Goal: Task Accomplishment & Management: Complete application form

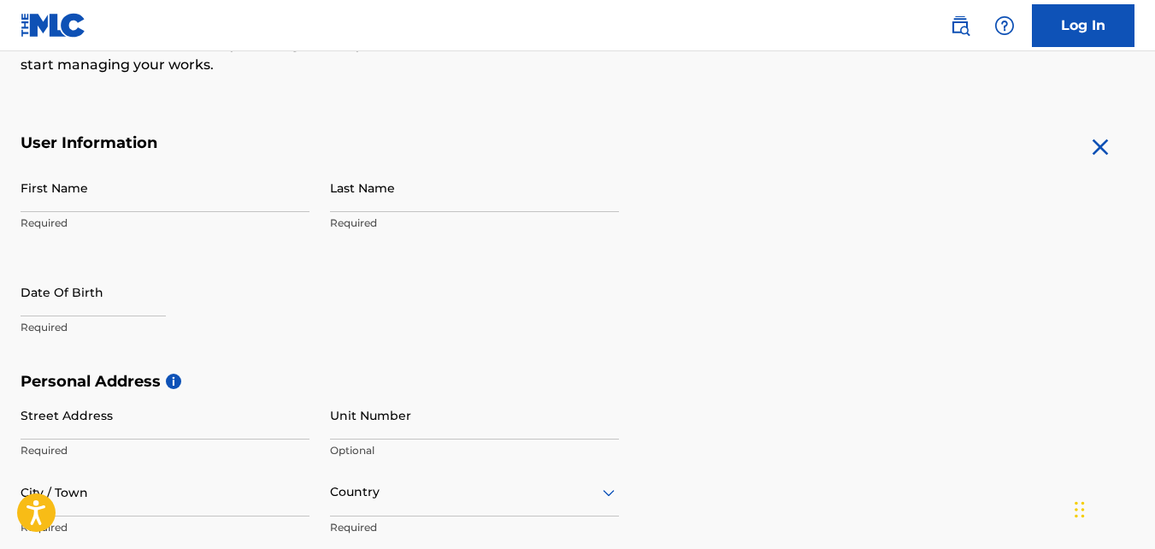
scroll to position [283, 0]
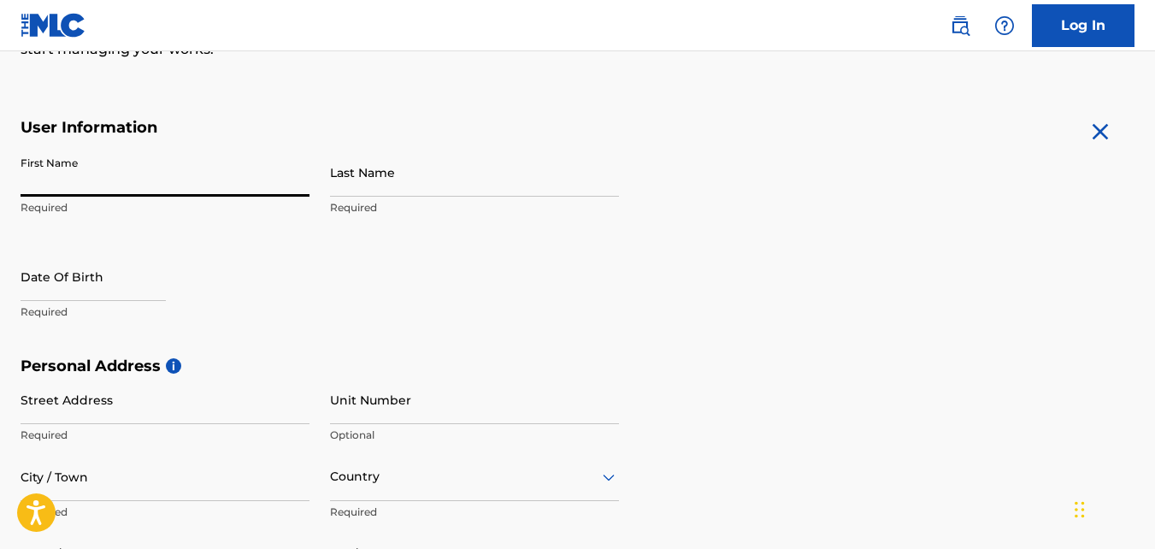
click at [193, 191] on input "First Name" at bounding box center [165, 172] width 289 height 49
type input "jordan"
type input "major"
type input "[GEOGRAPHIC_DATA]"
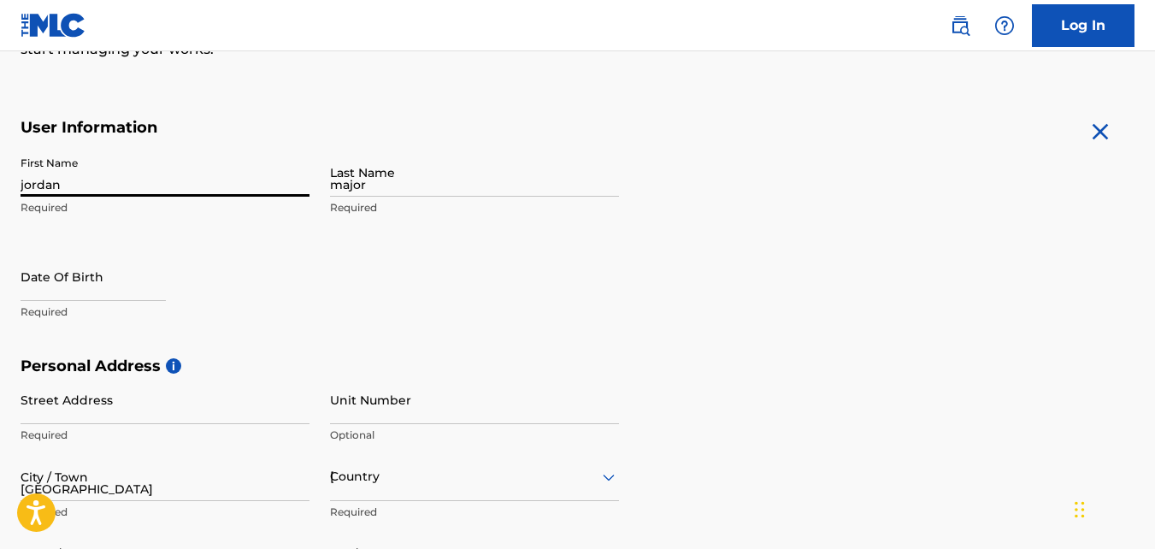
type input "[US_STATE]"
type input "1"
type input "757"
type input "5293835"
type input "[EMAIL_ADDRESS][DOMAIN_NAME]"
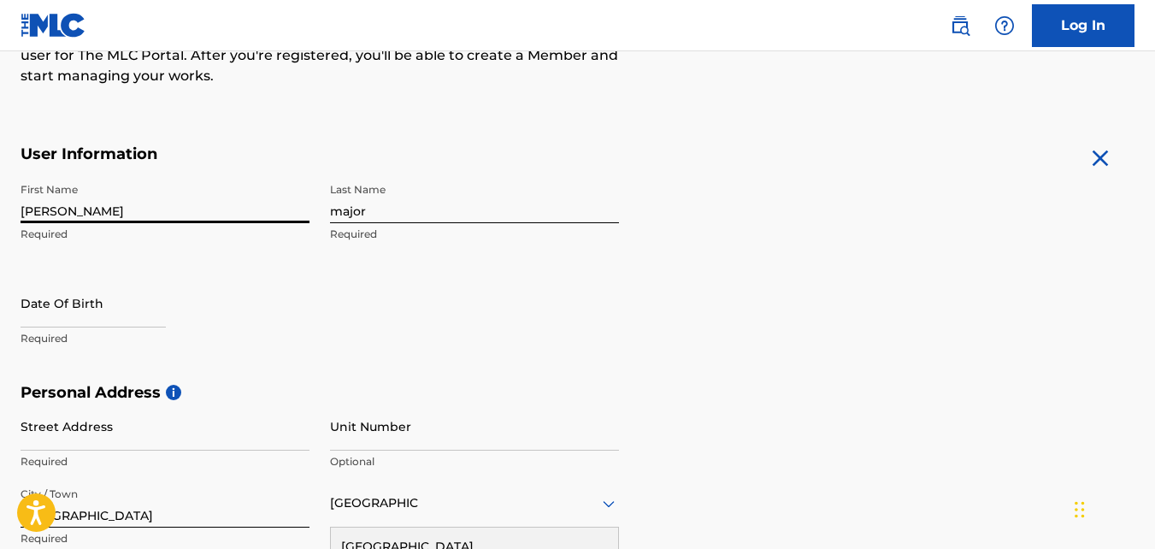
scroll to position [246, 0]
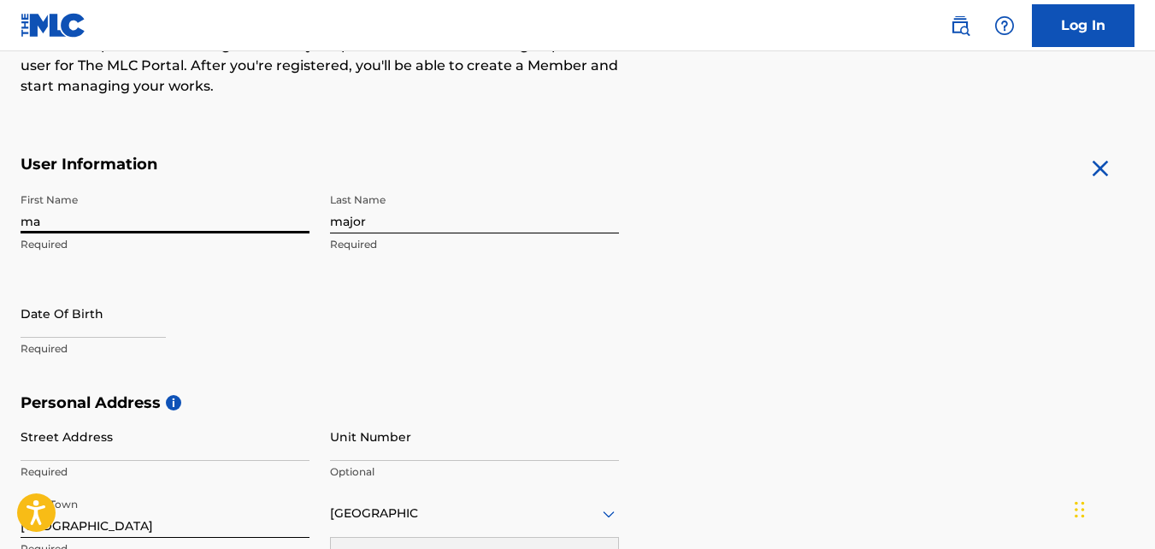
type input "m"
type input "jordan"
click at [404, 282] on div "First Name [PERSON_NAME] Required Last Name major Required Date Of Birth Requir…" at bounding box center [320, 289] width 598 height 209
click at [133, 315] on input "text" at bounding box center [93, 313] width 145 height 49
select select "7"
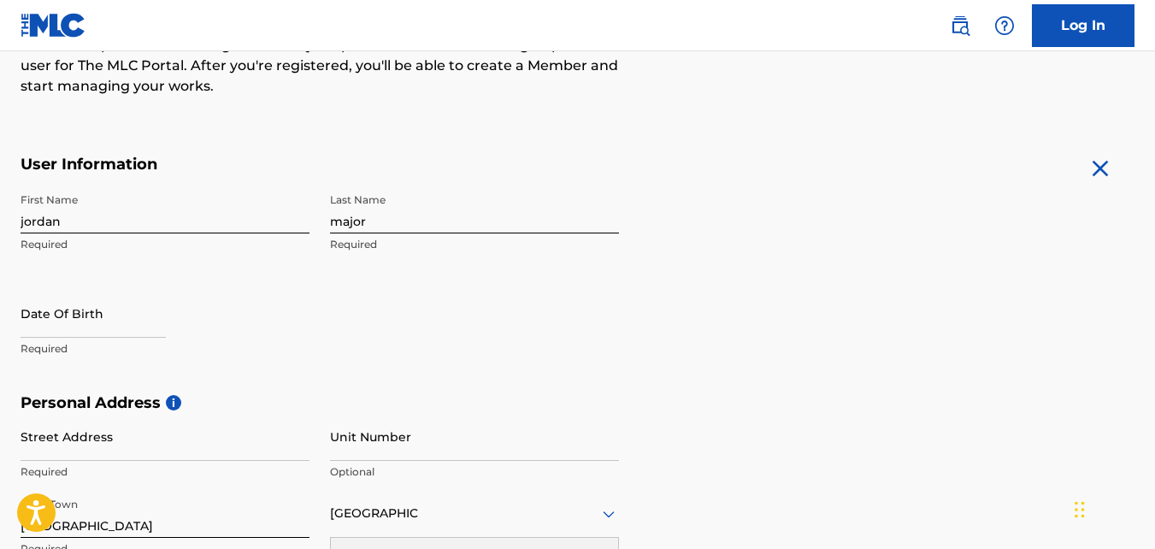
select select "2025"
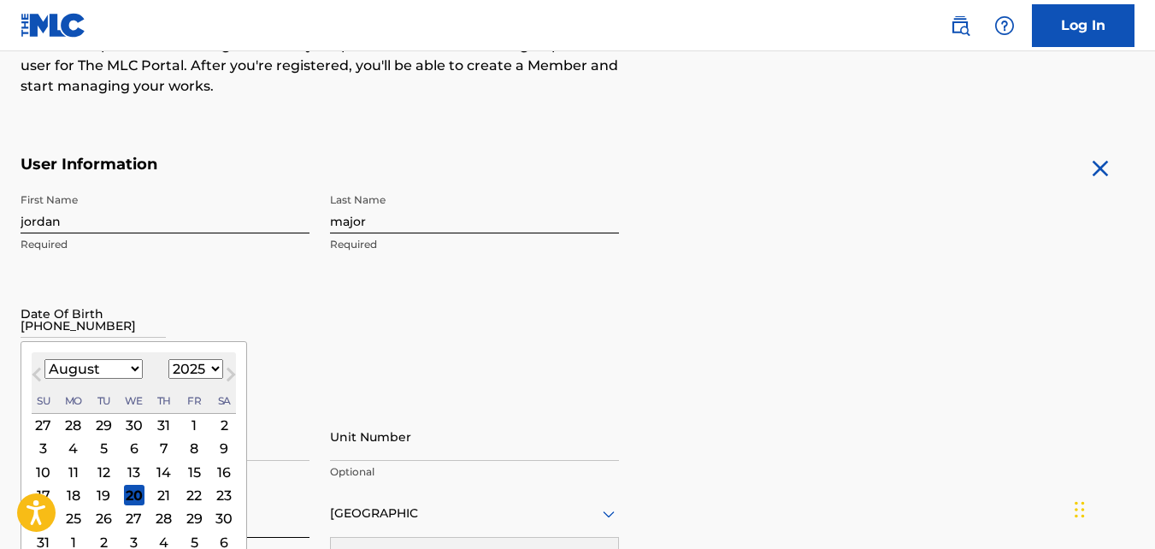
type input "[DATE]"
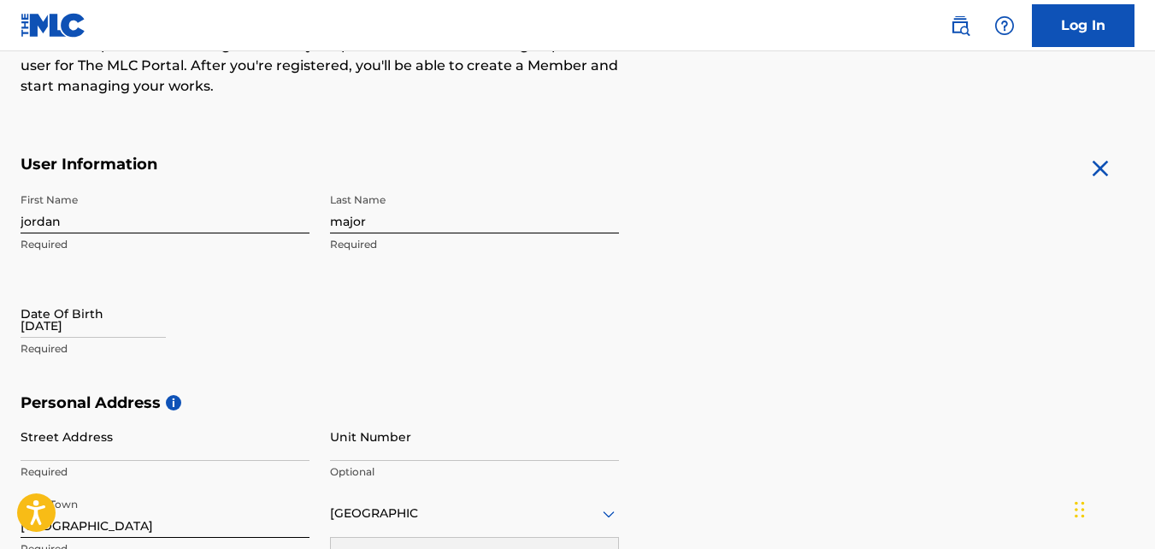
click at [498, 262] on div "First Name [PERSON_NAME] Required Last Name major Required Date Of Birth [DEMOG…" at bounding box center [320, 289] width 598 height 209
click at [139, 324] on input "[DATE]" at bounding box center [93, 313] width 145 height 49
select select "7"
select select "2025"
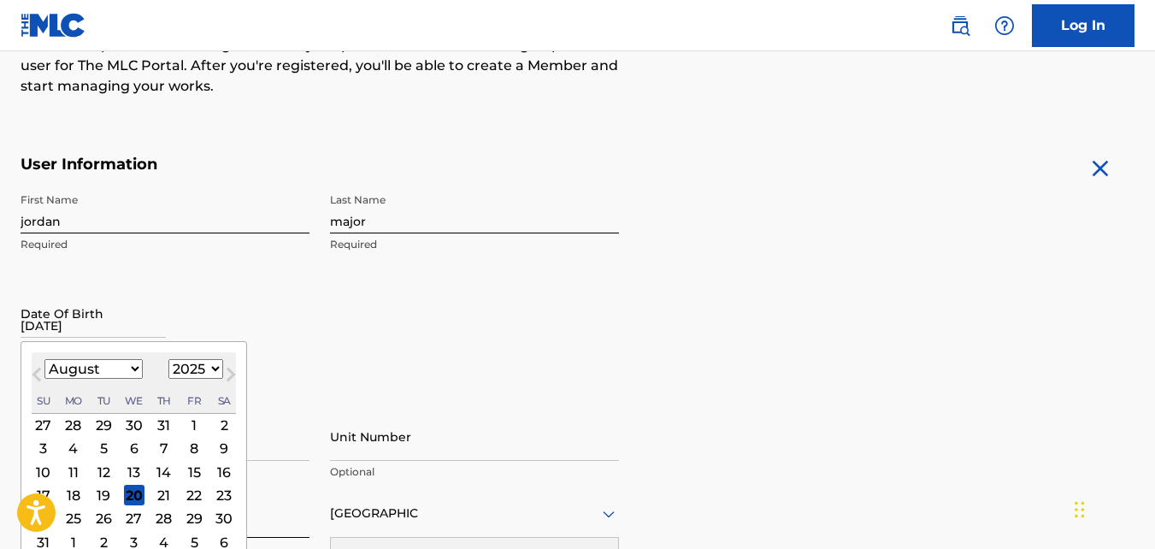
click at [132, 370] on select "January February March April May June July August September October November De…" at bounding box center [93, 369] width 98 height 20
select select "1"
click at [44, 359] on select "January February March April May June July August September October November De…" at bounding box center [93, 369] width 98 height 20
click at [211, 369] on select "1899 1900 1901 1902 1903 1904 1905 1906 1907 1908 1909 1910 1911 1912 1913 1914…" at bounding box center [195, 369] width 55 height 20
select select "1997"
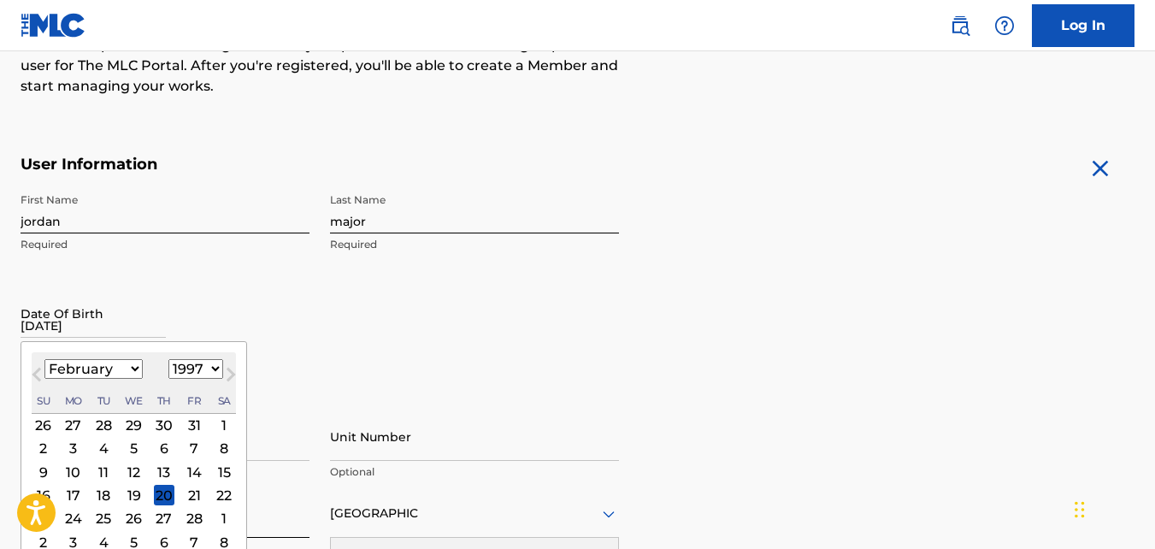
click at [168, 359] on select "1899 1900 1901 1902 1903 1904 1905 1906 1907 1908 1909 1910 1911 1912 1913 1914…" at bounding box center [195, 369] width 55 height 20
click at [47, 489] on div "16" at bounding box center [43, 495] width 21 height 21
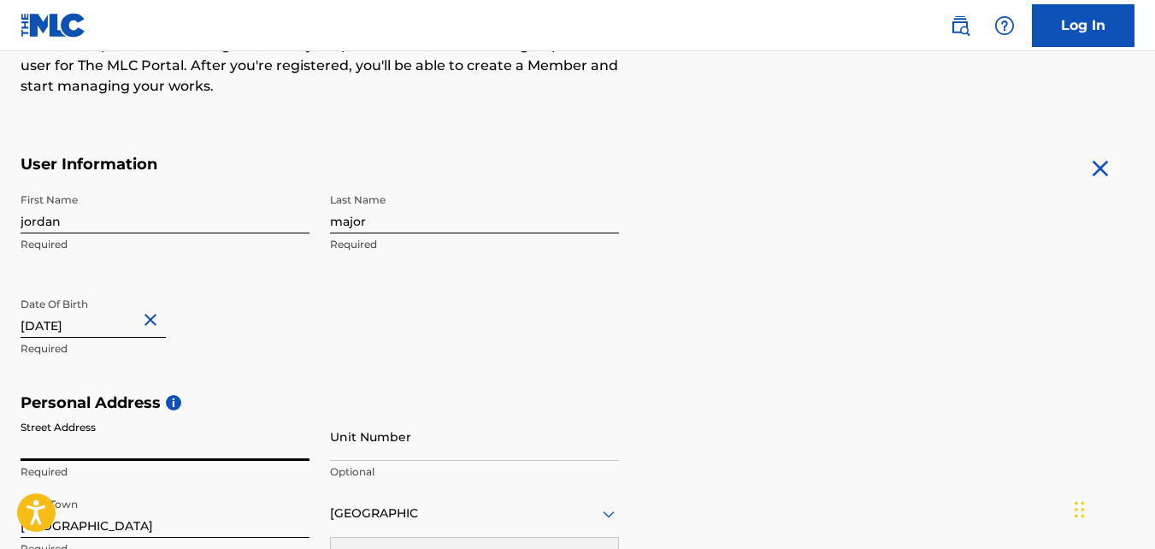
click at [200, 447] on input "Street Address" at bounding box center [165, 436] width 289 height 49
type input "[STREET_ADDRESS]"
type input "22205"
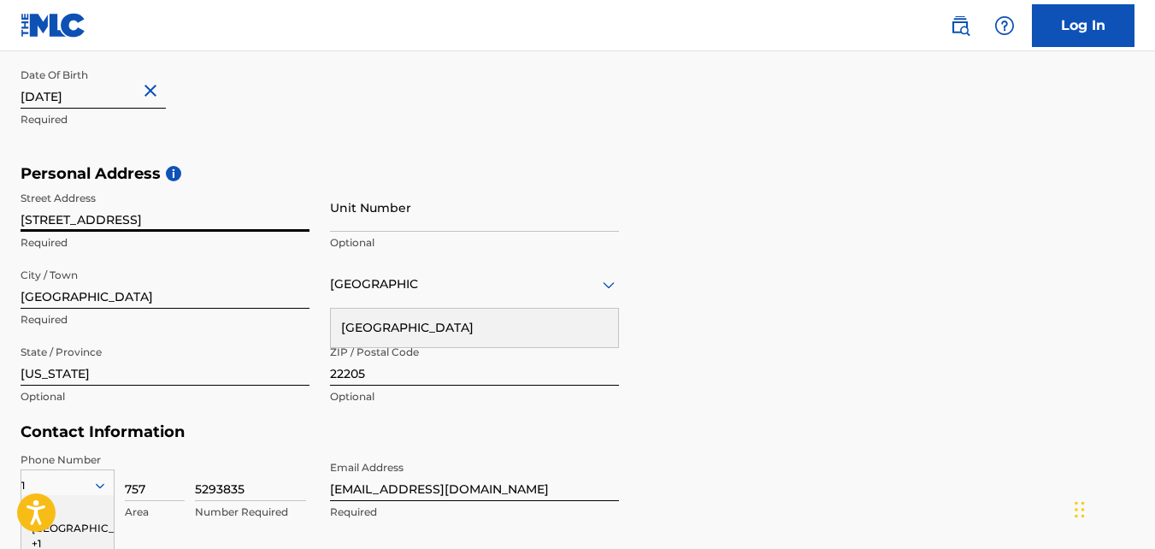
scroll to position [480, 0]
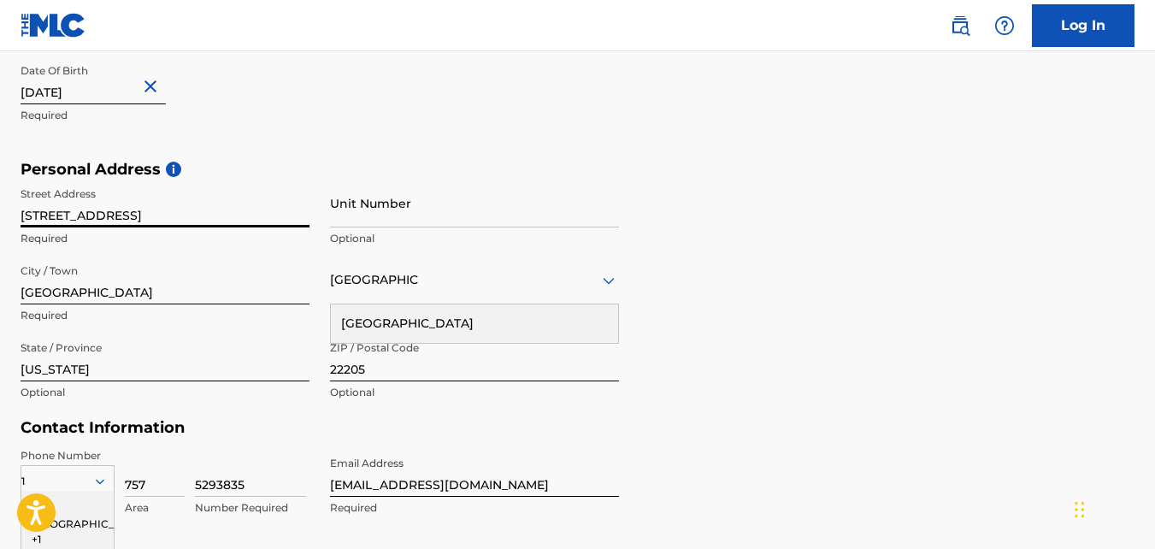
click at [189, 303] on input "[GEOGRAPHIC_DATA]" at bounding box center [165, 280] width 289 height 49
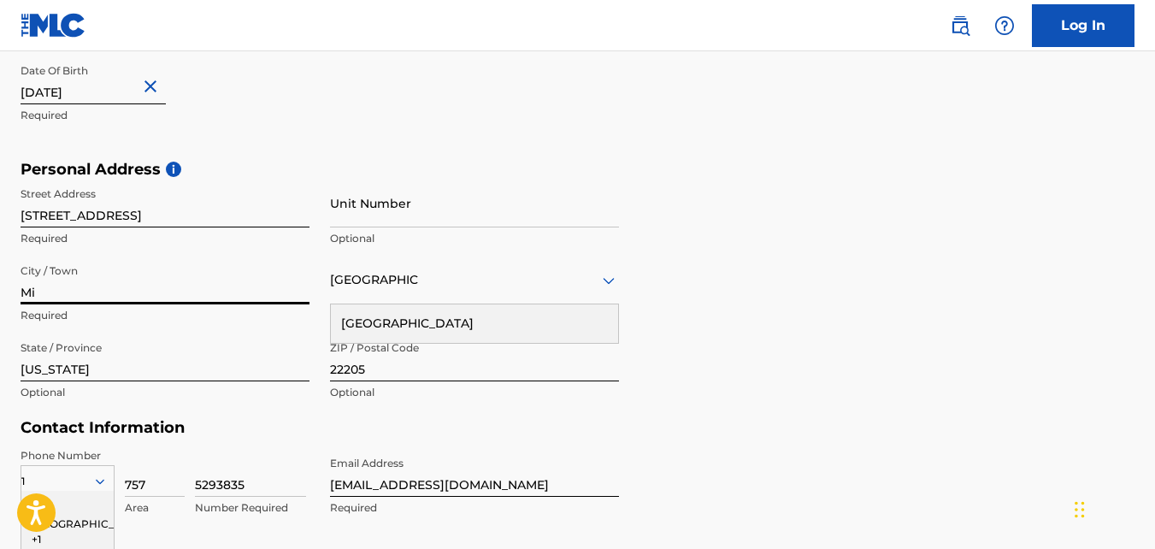
type input "M"
type input "[GEOGRAPHIC_DATA]"
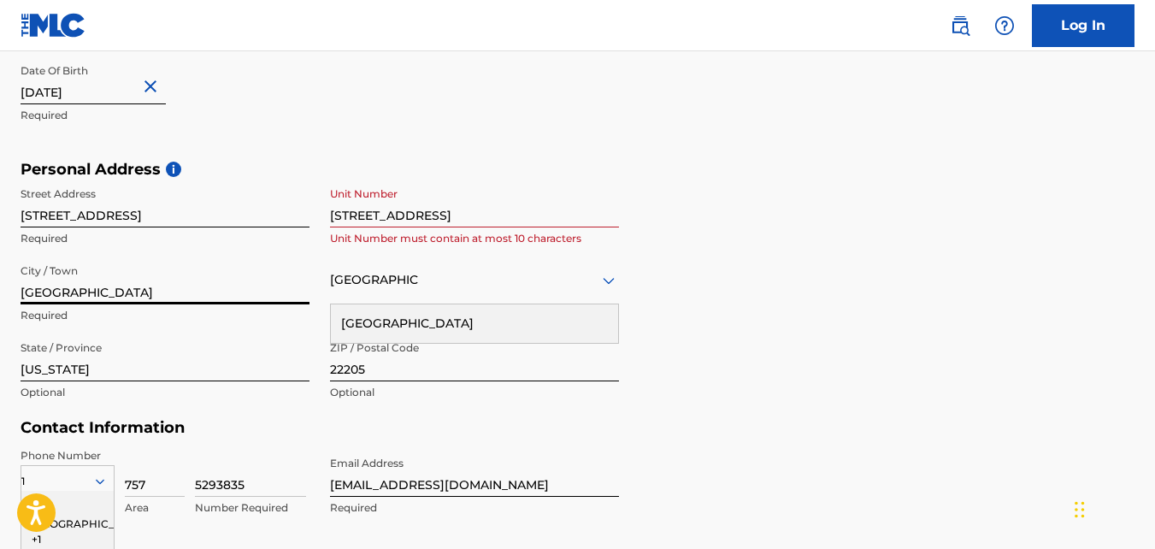
click at [608, 215] on input "[STREET_ADDRESS]" at bounding box center [474, 203] width 289 height 49
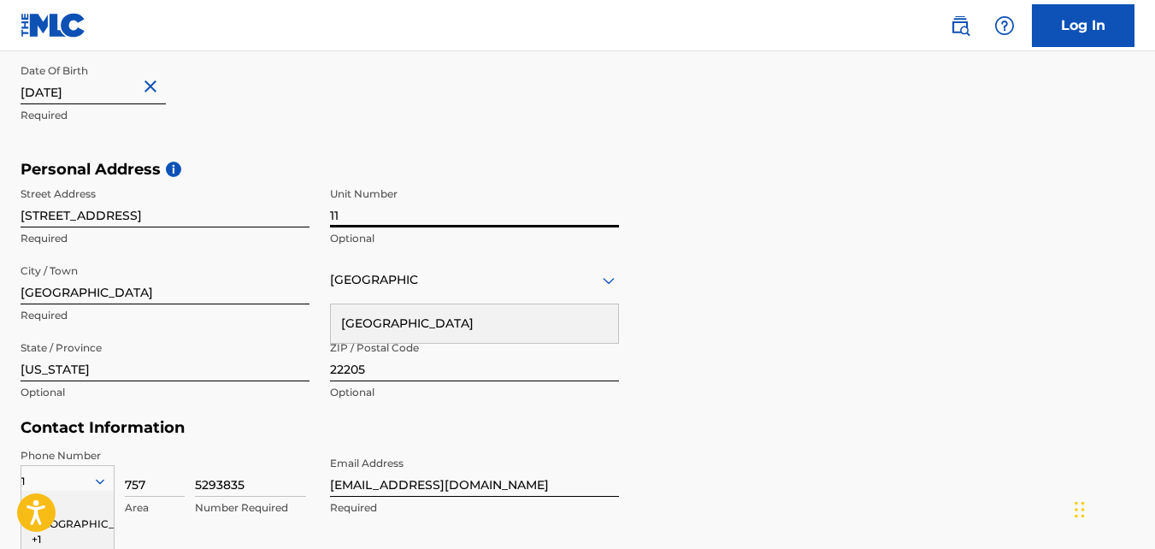
type input "1"
click at [274, 369] on input "[US_STATE]" at bounding box center [165, 357] width 289 height 49
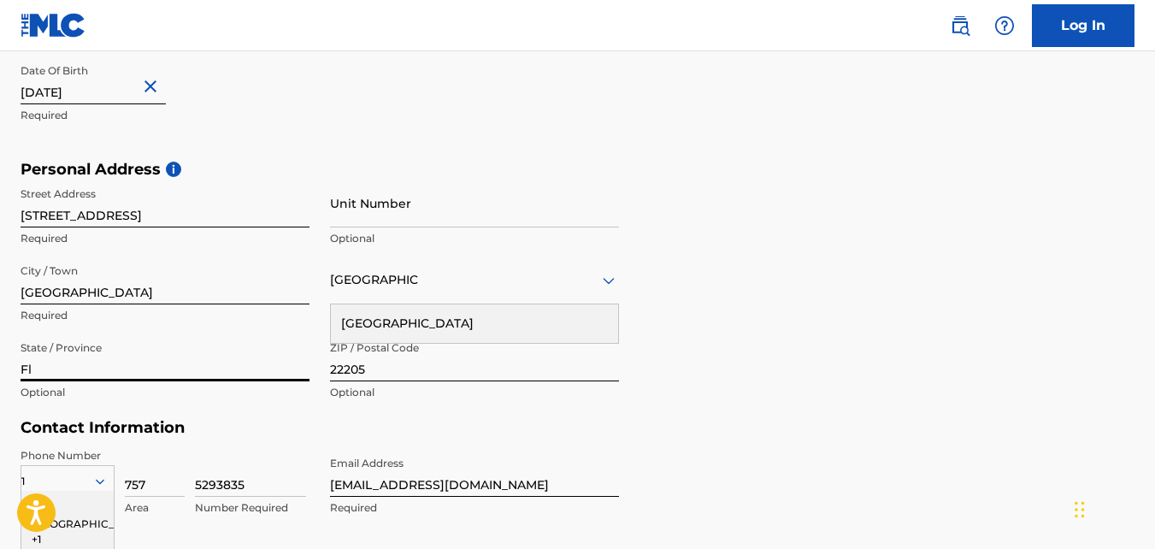
type input "F"
type input "Vergina"
click at [689, 424] on form "User Information First Name [PERSON_NAME] Required Last Name major Required Dat…" at bounding box center [578, 300] width 1114 height 758
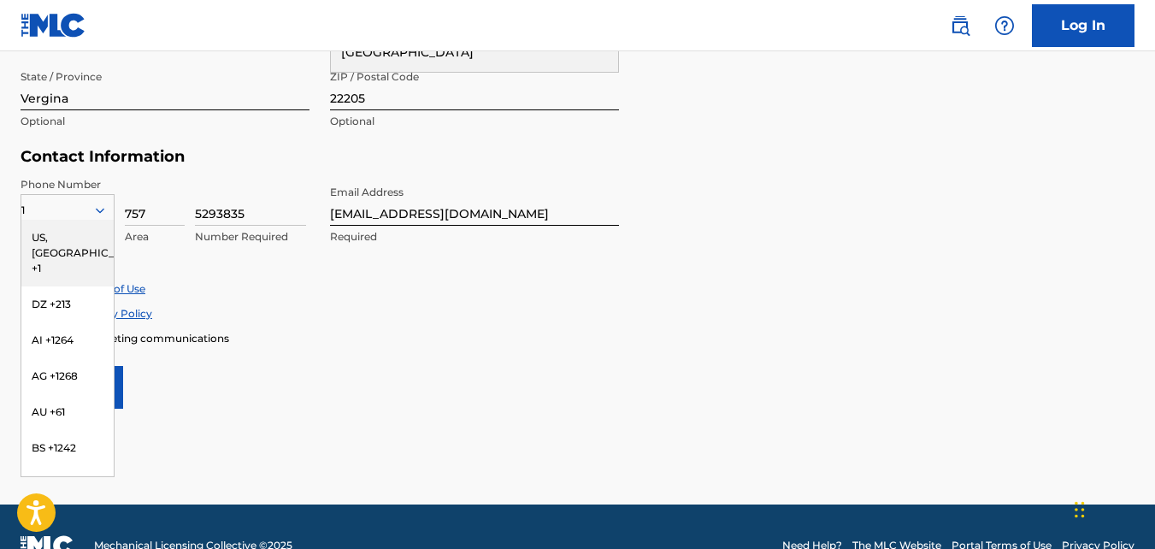
scroll to position [757, 0]
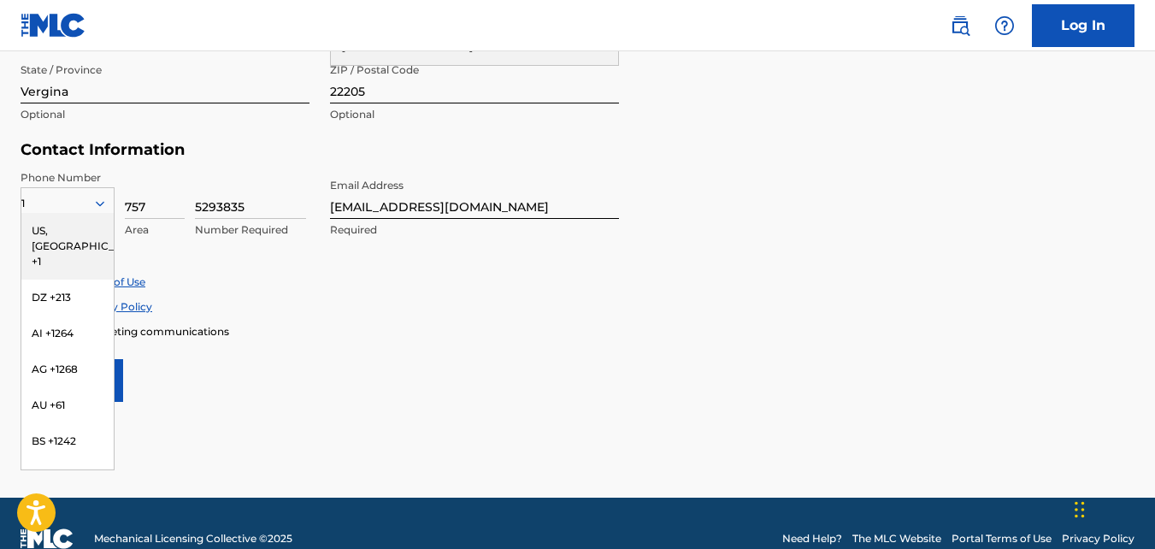
click at [527, 318] on div "Accept Terms of Use Accept Privacy Policy Enroll in marketing communications" at bounding box center [578, 306] width 1114 height 64
click at [74, 225] on div "US, [GEOGRAPHIC_DATA] +1" at bounding box center [67, 246] width 92 height 67
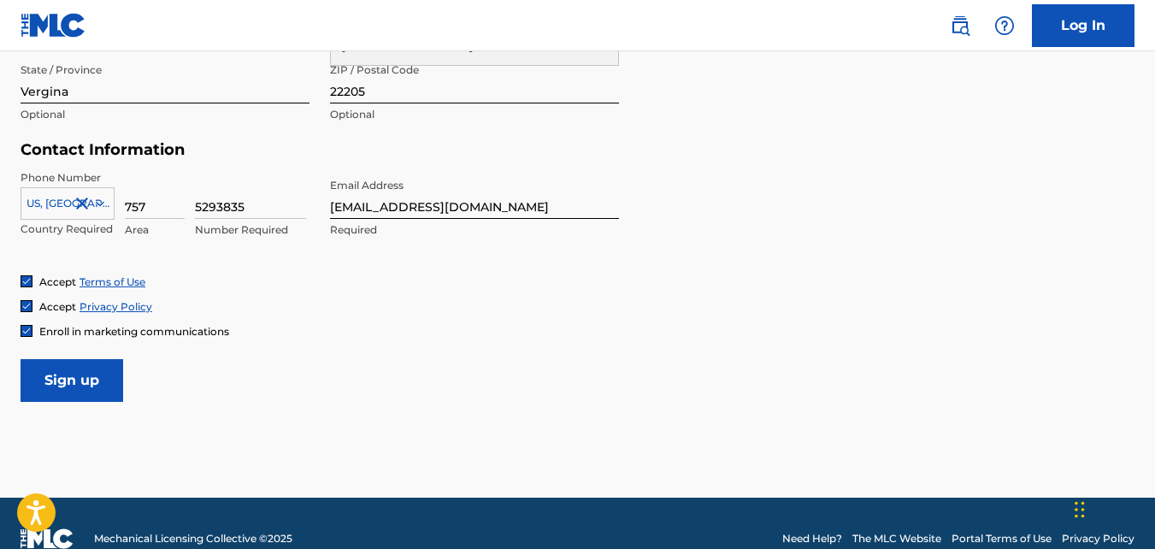
click at [158, 203] on input "757" at bounding box center [155, 194] width 60 height 49
type input "7"
type input "336"
type input "1"
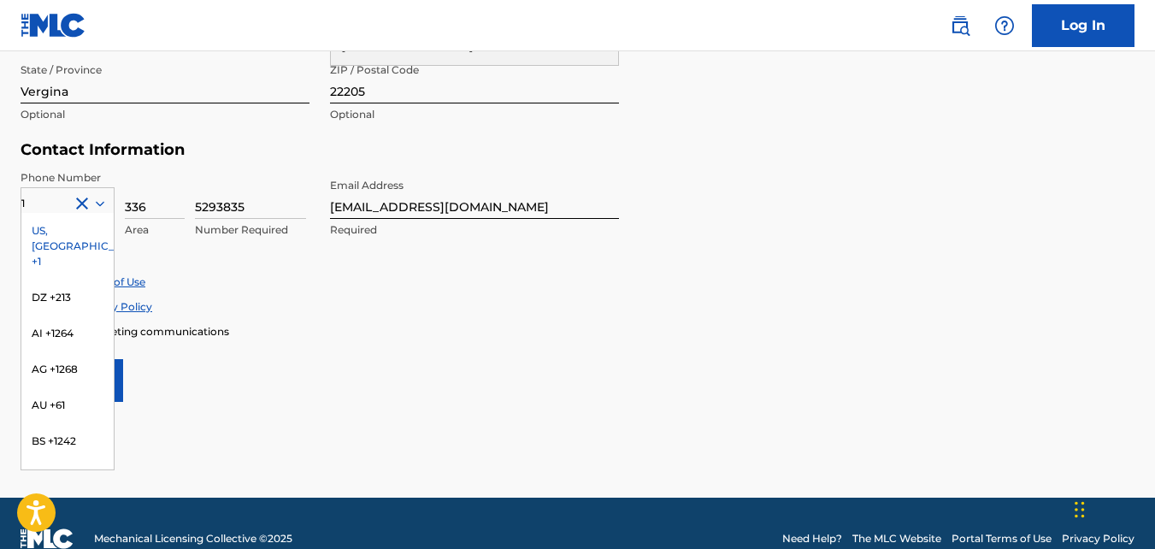
click at [263, 217] on input "5293835" at bounding box center [250, 194] width 111 height 49
type input "5"
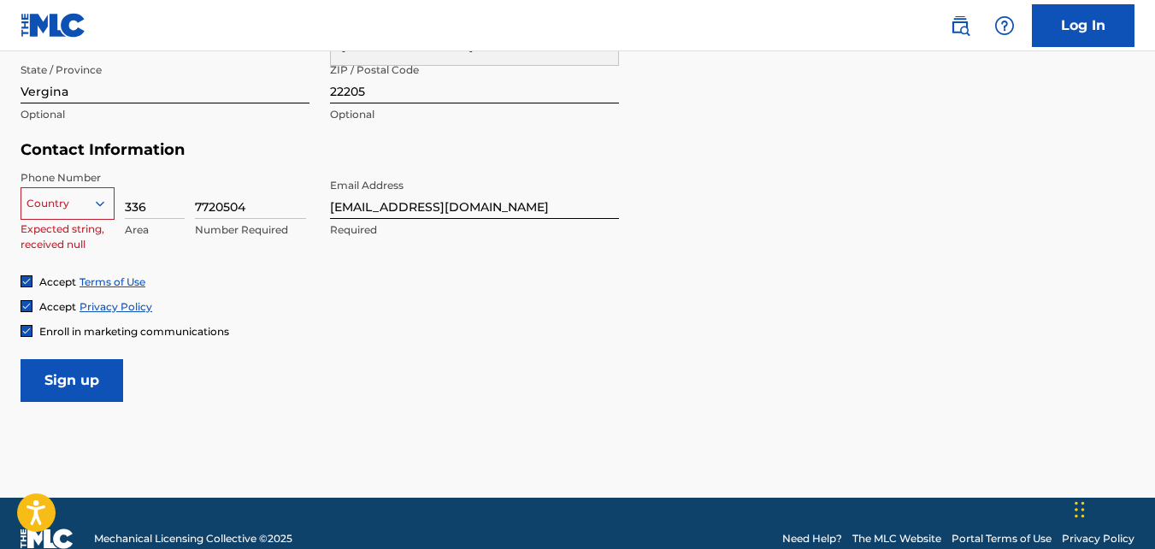
type input "7720504"
click at [112, 205] on div at bounding box center [106, 203] width 15 height 15
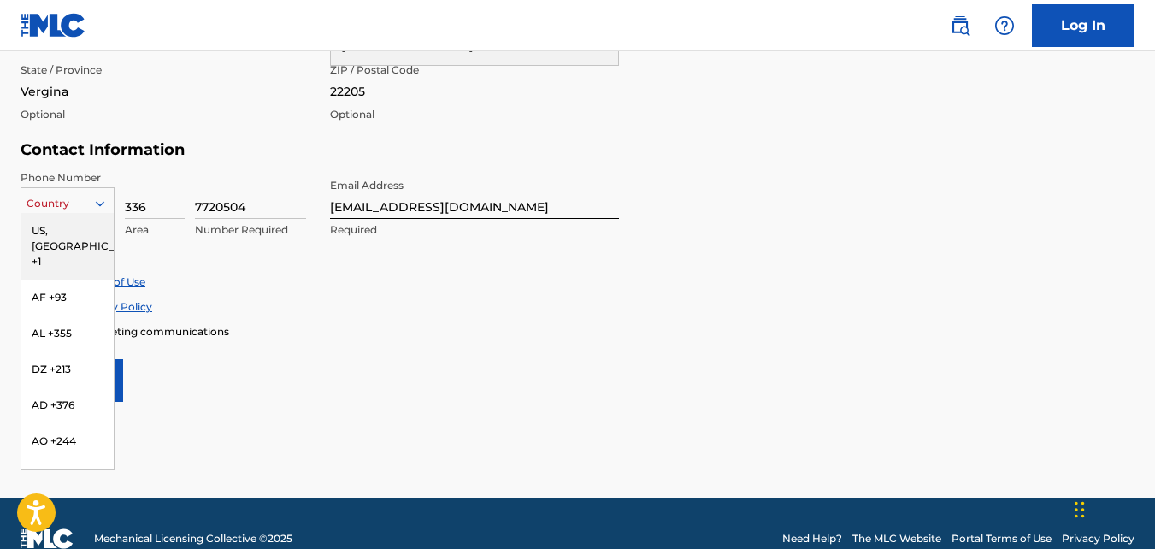
click at [74, 233] on div "US, [GEOGRAPHIC_DATA] +1" at bounding box center [67, 246] width 92 height 67
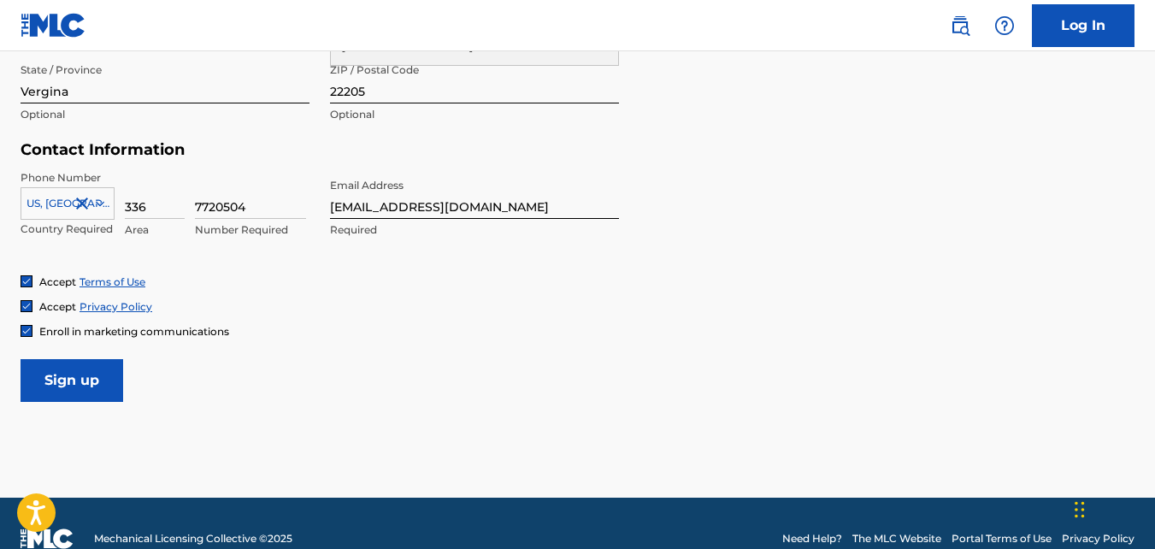
click at [196, 202] on input "7720504" at bounding box center [250, 194] width 111 height 49
type input "1"
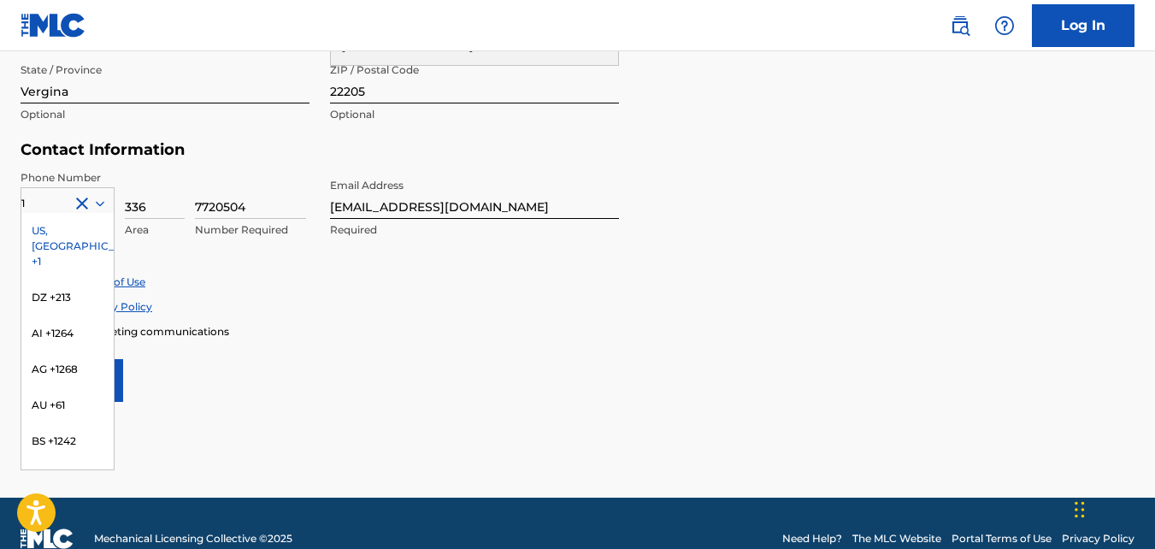
click at [192, 210] on div "1 [GEOGRAPHIC_DATA], [GEOGRAPHIC_DATA] +1 DZ +213 AI +1264 AG +1268 AU +61 BS +…" at bounding box center [165, 208] width 289 height 77
click at [202, 202] on input "7720504" at bounding box center [250, 194] width 111 height 49
type input "7720504"
click at [328, 339] on form "User Information First Name [PERSON_NAME] Required Last Name major Required Dat…" at bounding box center [578, 23] width 1114 height 758
click at [61, 226] on div "US, [GEOGRAPHIC_DATA] +1" at bounding box center [67, 246] width 92 height 67
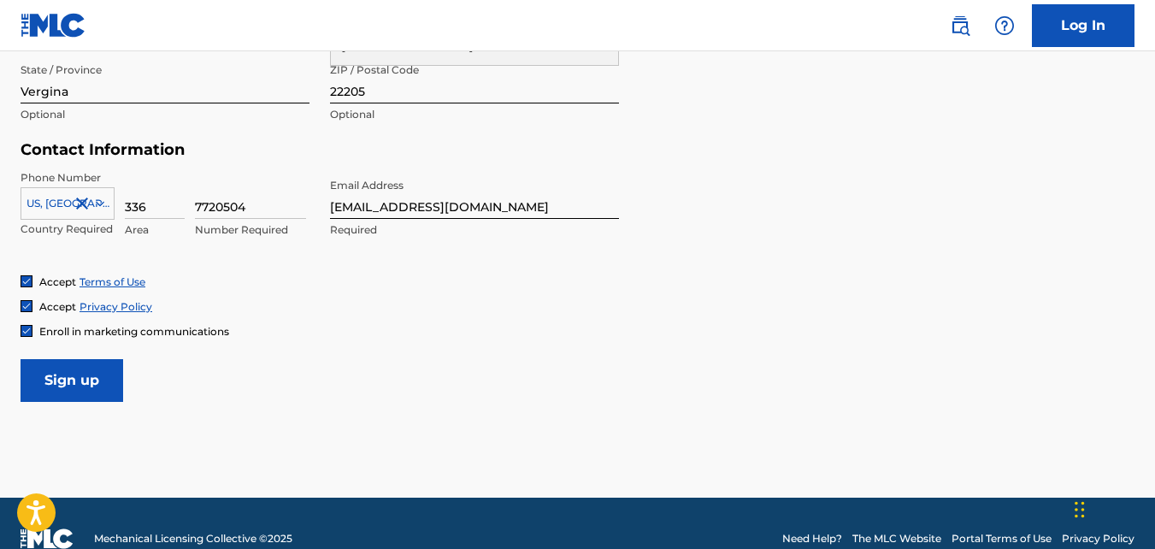
click at [81, 380] on input "Sign up" at bounding box center [72, 380] width 103 height 43
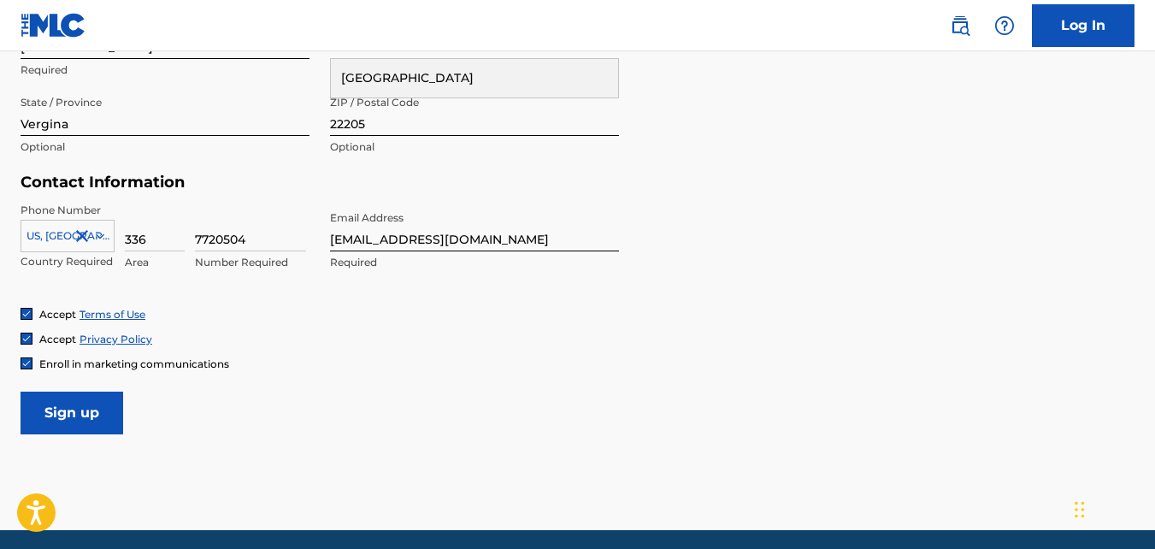
scroll to position [732, 0]
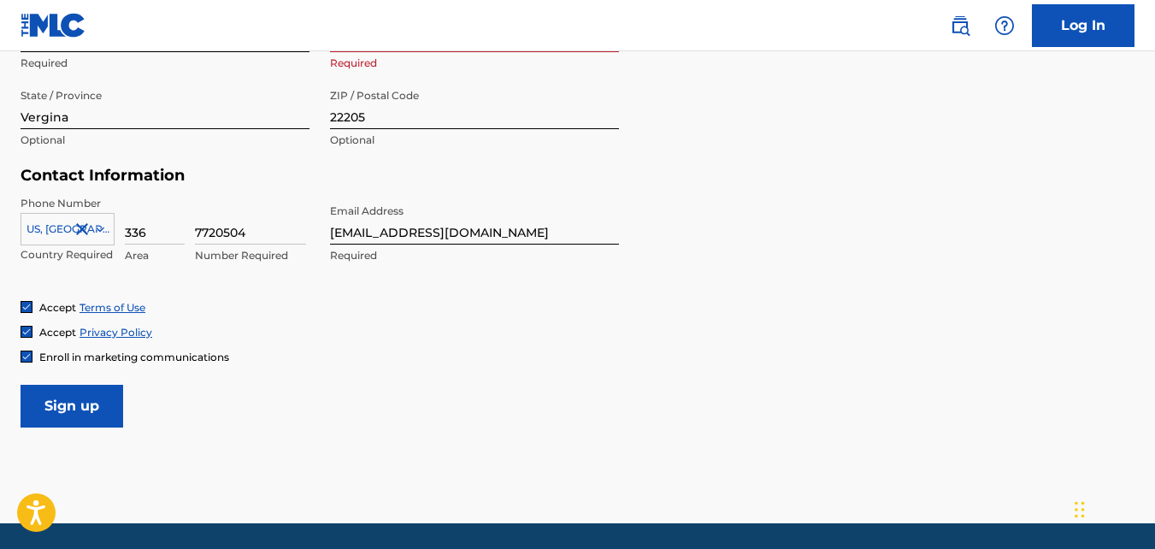
click at [103, 403] on input "Sign up" at bounding box center [72, 406] width 103 height 43
click at [97, 404] on input "Sign up" at bounding box center [72, 406] width 103 height 43
click at [1093, 283] on form "User Information First Name [PERSON_NAME] Required Last Name major Required Dat…" at bounding box center [578, 48] width 1114 height 758
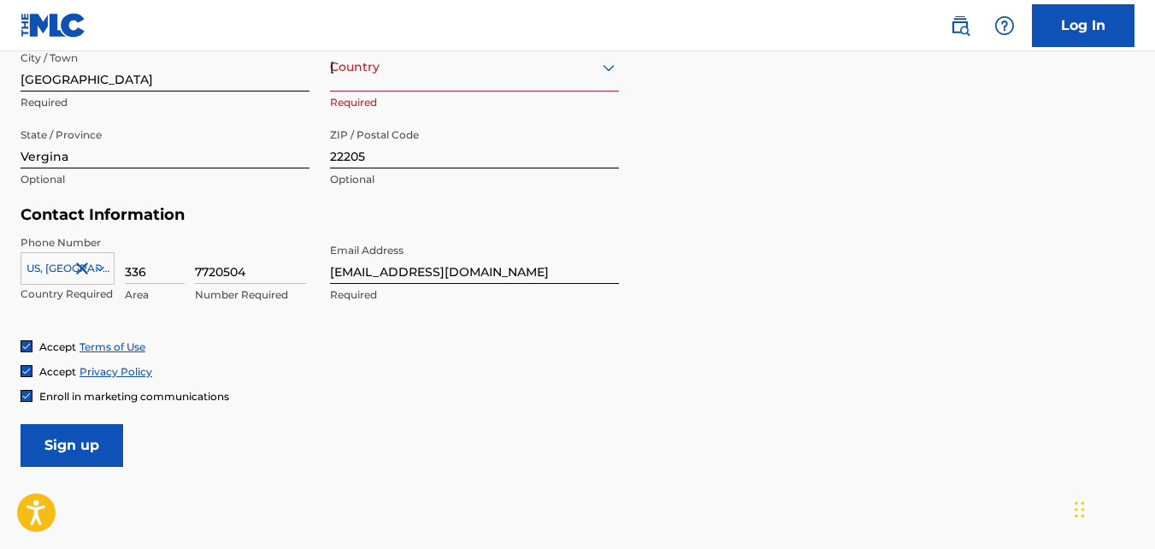
scroll to position [663, 0]
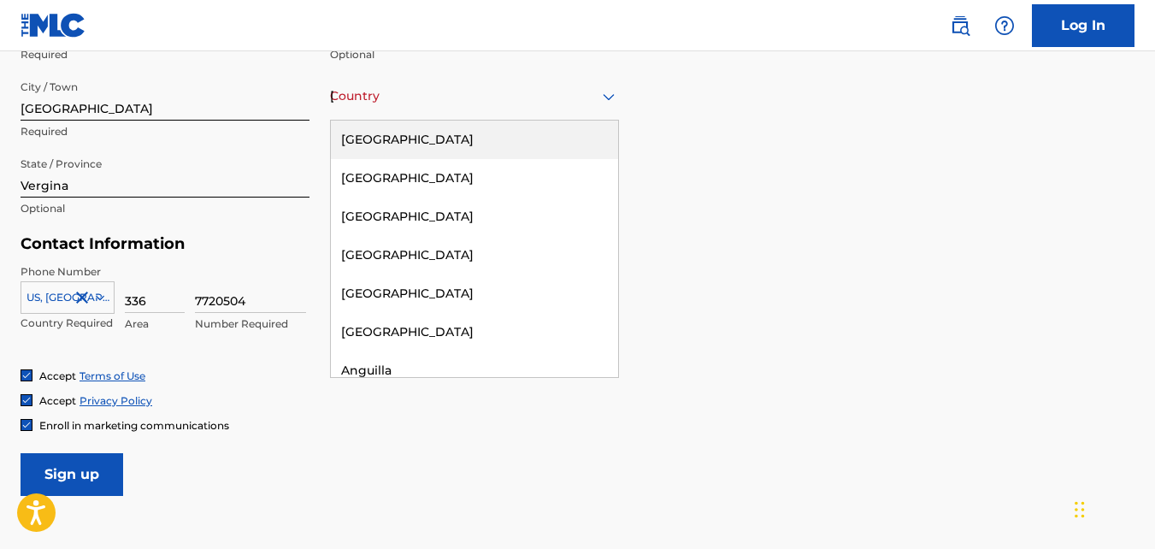
click at [602, 97] on icon at bounding box center [608, 96] width 21 height 21
click at [544, 129] on div "[GEOGRAPHIC_DATA]" at bounding box center [474, 140] width 287 height 38
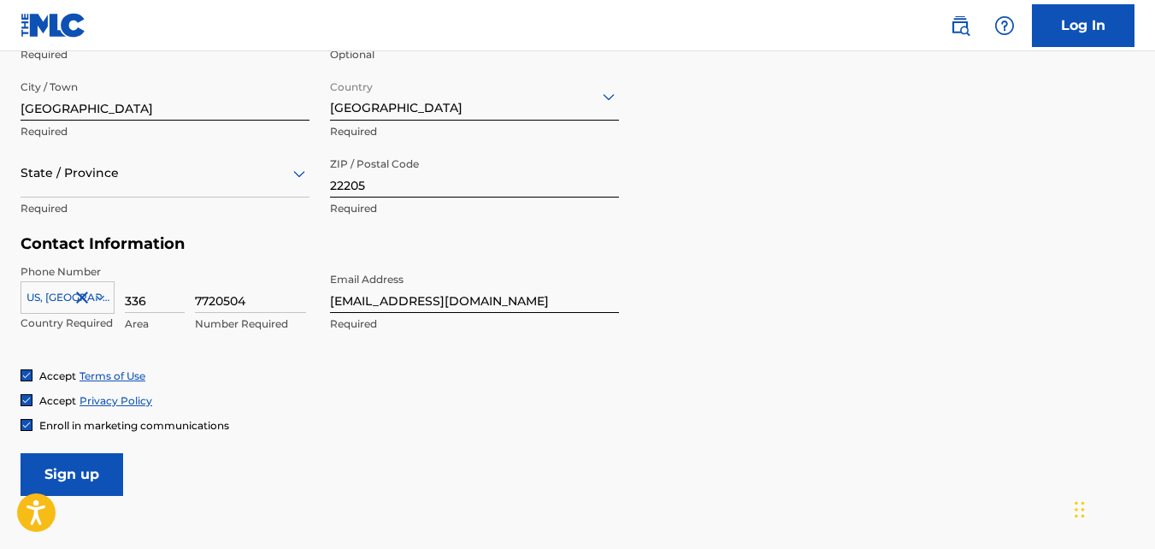
click at [68, 484] on input "Sign up" at bounding box center [72, 474] width 103 height 43
click at [265, 189] on div "State / Province" at bounding box center [165, 173] width 289 height 49
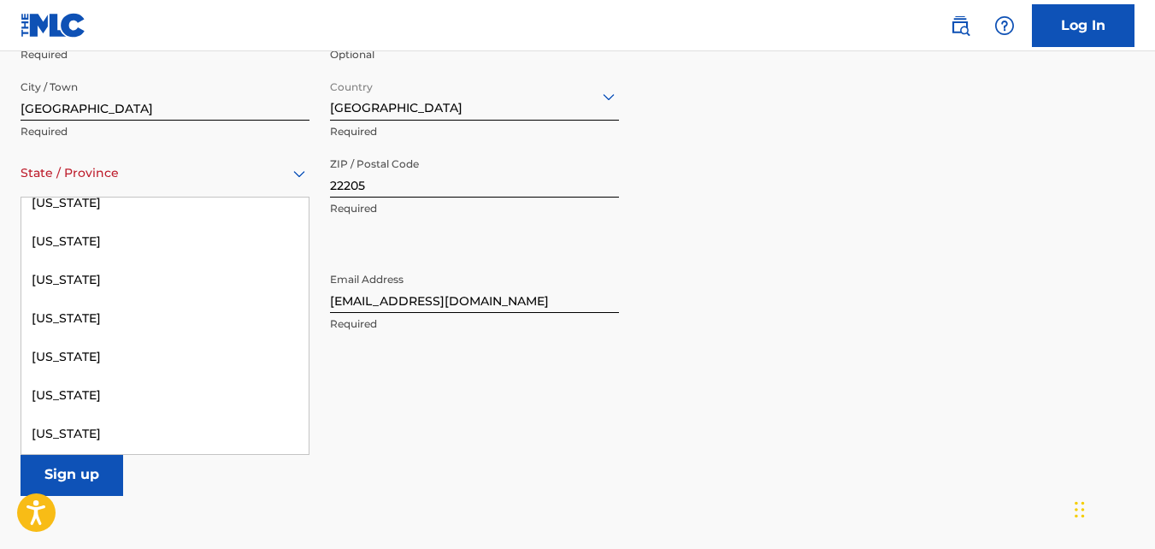
scroll to position [1936, 0]
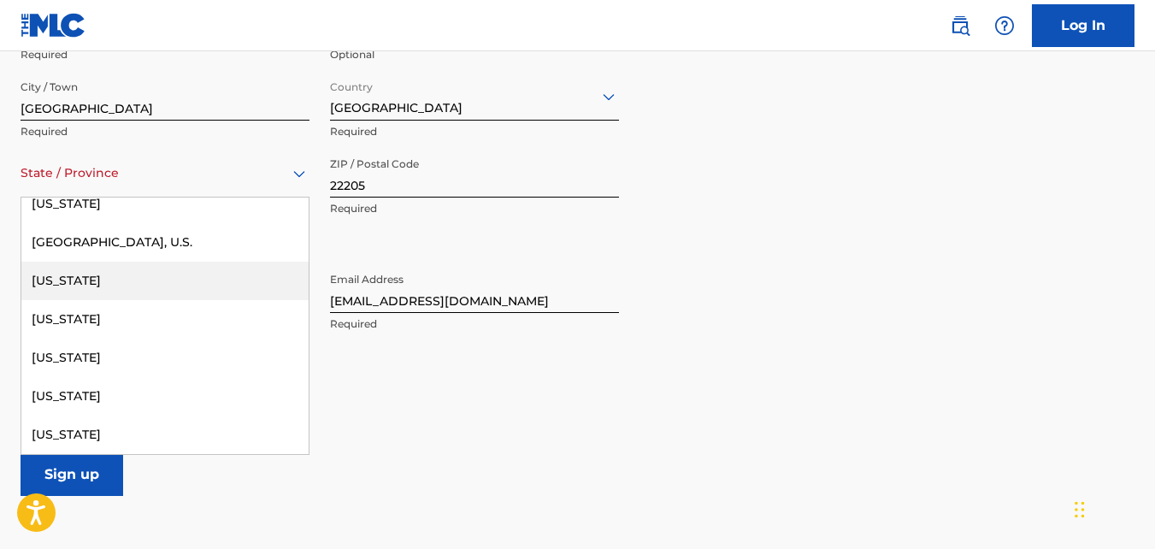
click at [77, 280] on div "[US_STATE]" at bounding box center [164, 281] width 287 height 38
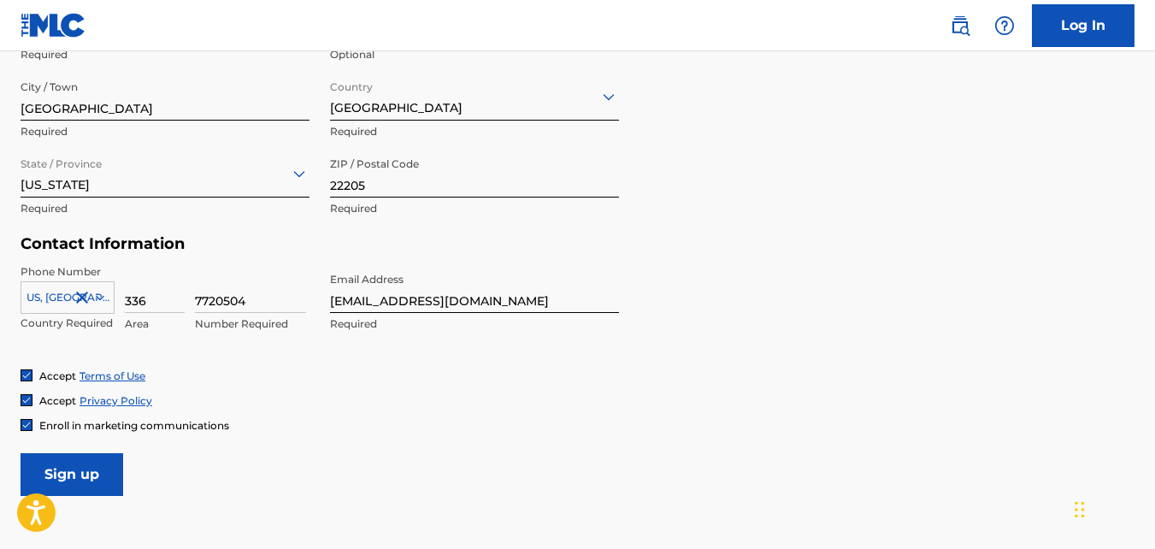
click at [85, 474] on input "Sign up" at bounding box center [72, 474] width 103 height 43
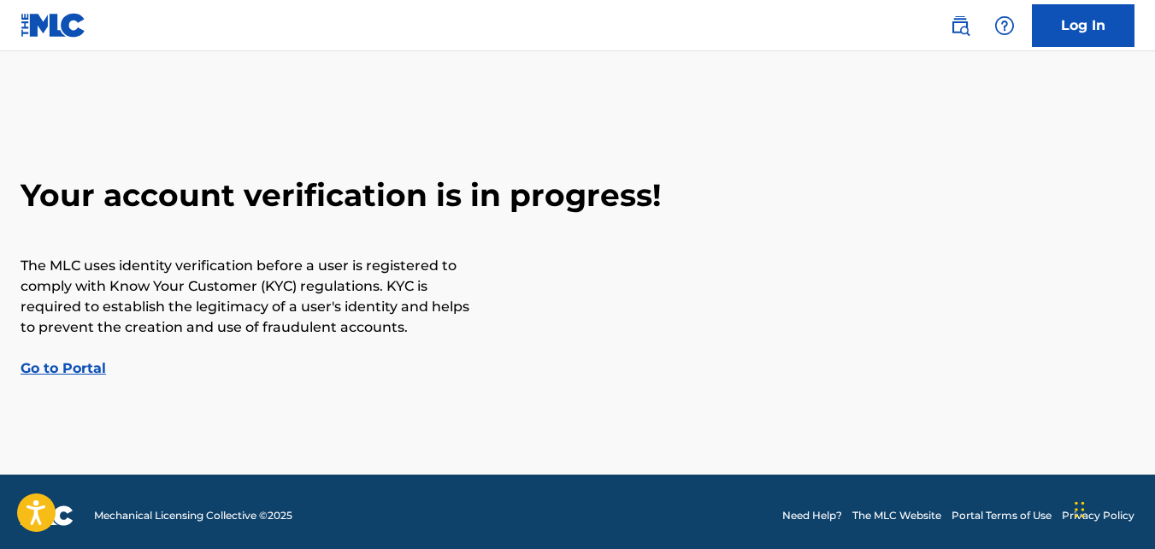
click at [1089, 31] on link "Log In" at bounding box center [1083, 25] width 103 height 43
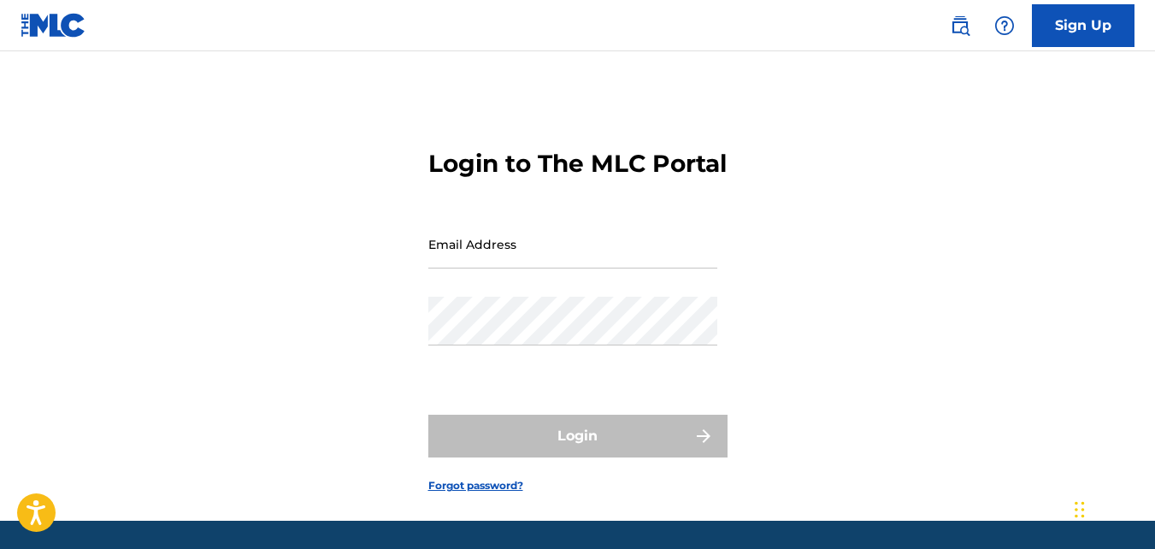
click at [631, 297] on div "Email Address" at bounding box center [572, 258] width 289 height 77
click at [583, 297] on div "Email Address" at bounding box center [572, 258] width 289 height 77
click at [437, 297] on div "Email Address" at bounding box center [572, 258] width 289 height 77
click at [493, 297] on div "Email Address" at bounding box center [572, 258] width 289 height 77
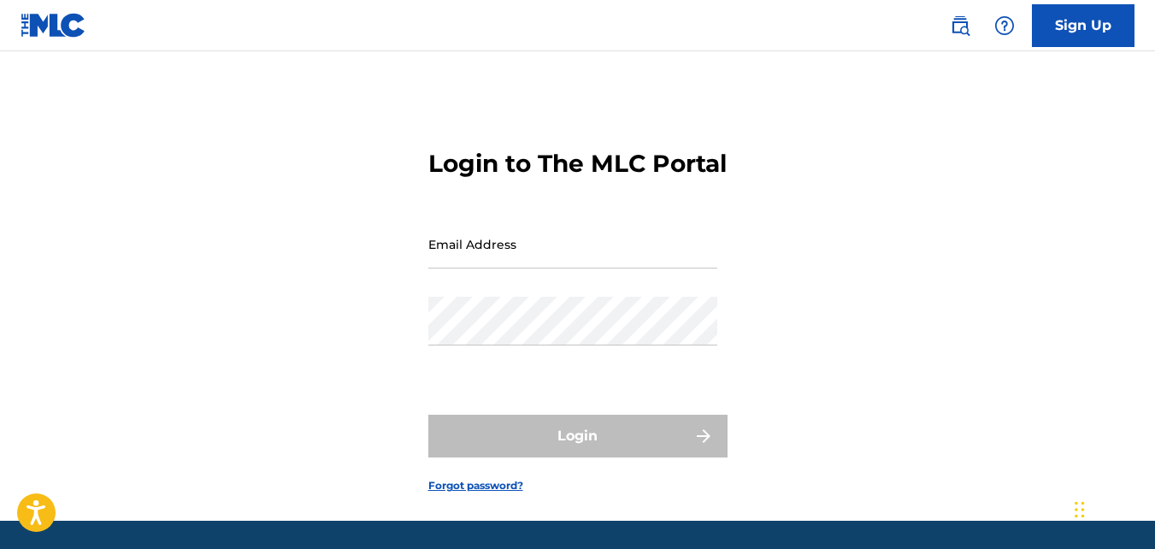
click at [529, 268] on input "Email Address" at bounding box center [572, 244] width 289 height 49
type input "[EMAIL_ADDRESS][DOMAIN_NAME]"
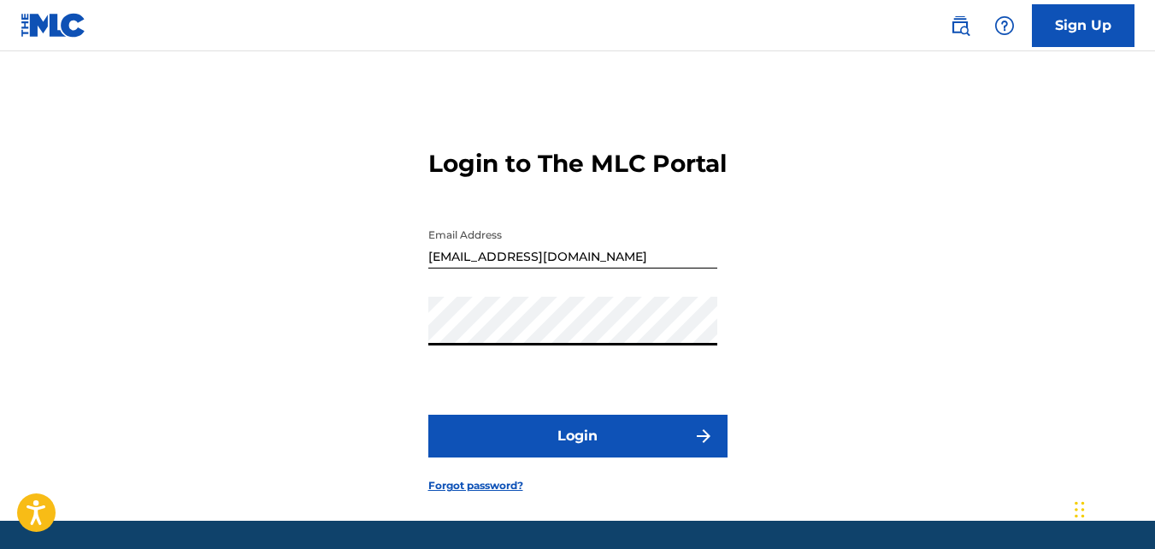
click at [565, 457] on button "Login" at bounding box center [577, 436] width 299 height 43
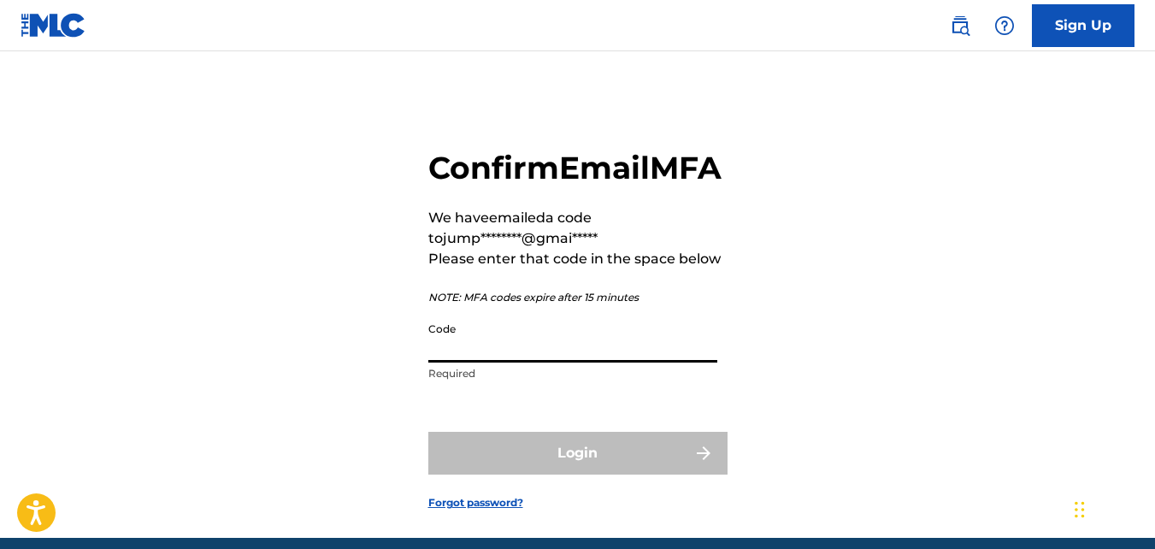
click at [490, 362] on input "Code" at bounding box center [572, 338] width 289 height 49
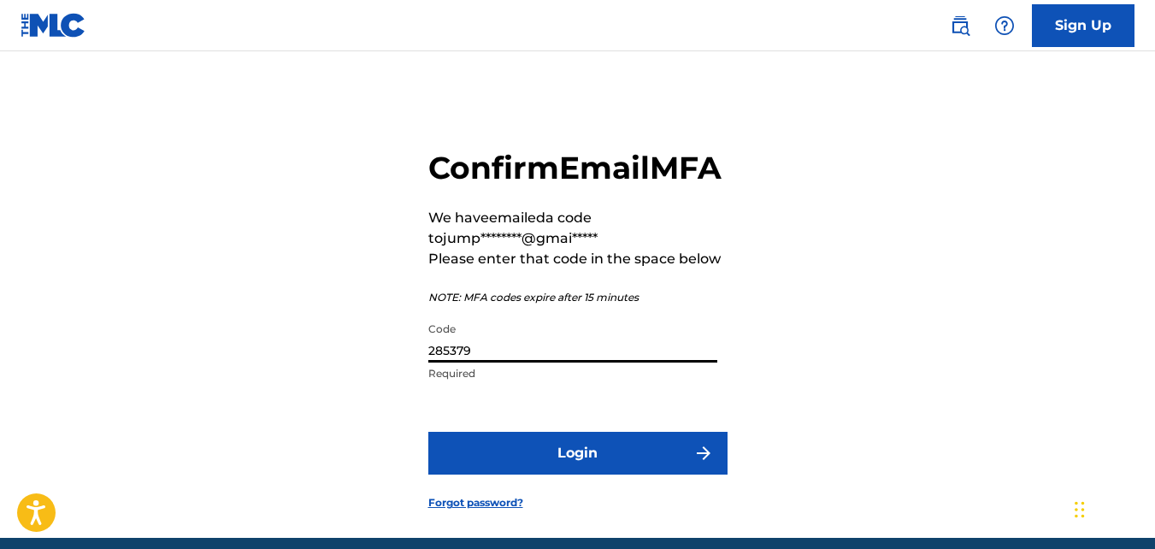
type input "285379"
click at [521, 474] on button "Login" at bounding box center [577, 453] width 299 height 43
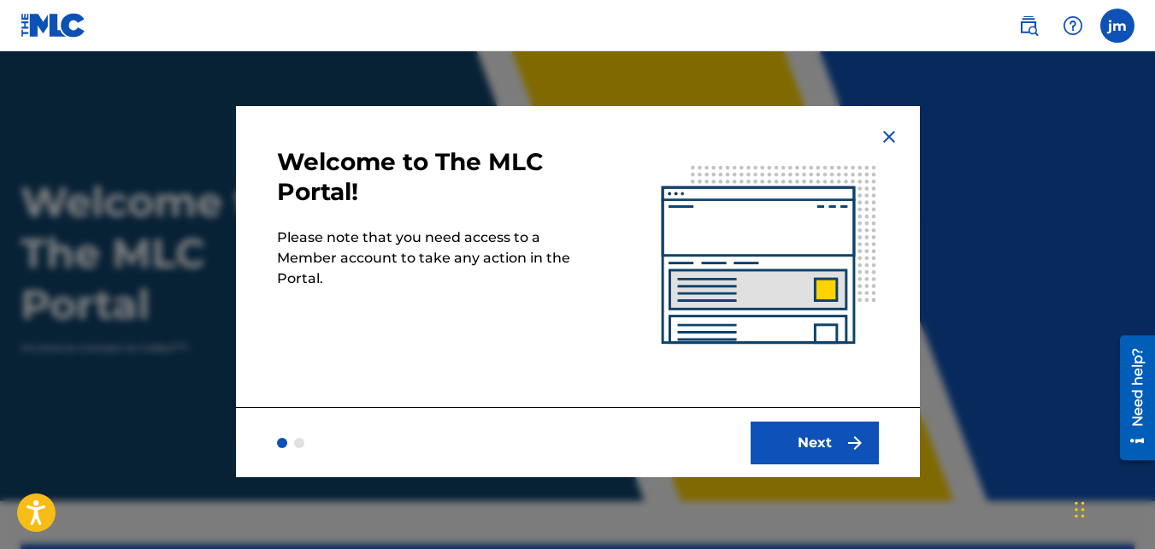
click at [771, 432] on button "Next" at bounding box center [815, 442] width 128 height 43
